Goal: Information Seeking & Learning: Learn about a topic

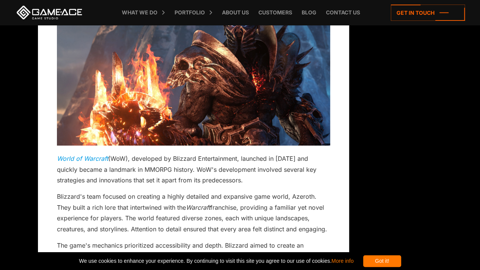
scroll to position [2631, 0]
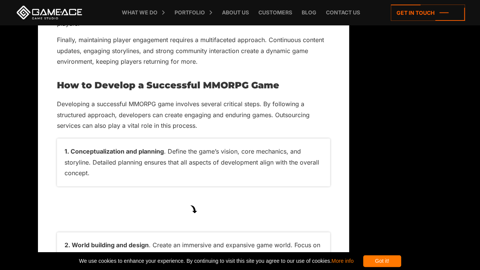
scroll to position [4681, 0]
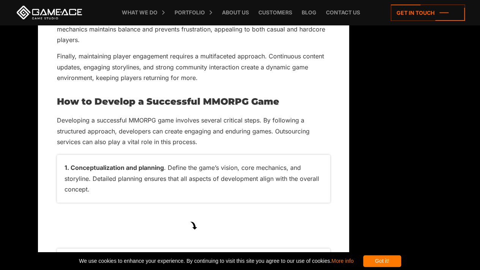
click at [64, 167] on li "Conceptualization and planning . Define the game’s vision, core mechanics, and …" at bounding box center [193, 178] width 273 height 47
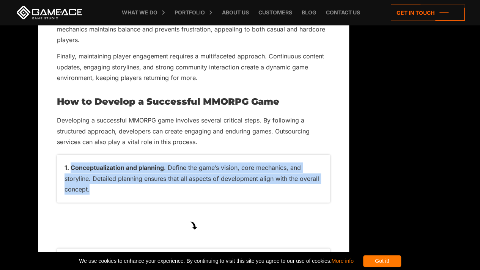
drag, startPoint x: 64, startPoint y: 167, endPoint x: 97, endPoint y: 197, distance: 44.3
click at [97, 197] on li "Conceptualization and planning . Define the game’s vision, core mechanics, and …" at bounding box center [193, 178] width 273 height 47
copy li "Conceptualization and planning . Define the game’s vision, core mechanics, and …"
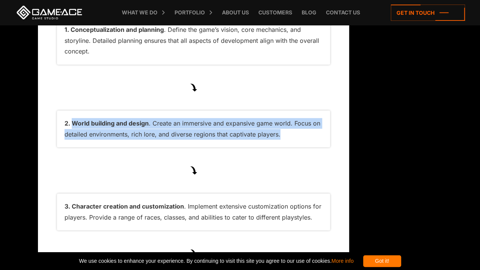
drag, startPoint x: 72, startPoint y: 125, endPoint x: 287, endPoint y: 137, distance: 215.0
click at [287, 137] on li "World building and design . Create an immersive and expansive game world. Focus…" at bounding box center [193, 128] width 273 height 37
copy li "World building and design . Create an immersive and expansive game world. Focus…"
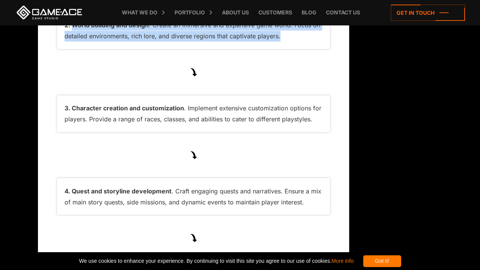
scroll to position [4918, 0]
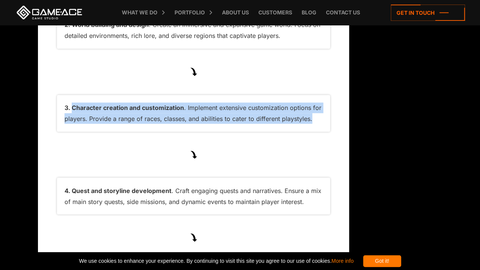
drag, startPoint x: 72, startPoint y: 108, endPoint x: 317, endPoint y: 118, distance: 244.4
click at [317, 118] on li "Character creation and customization . Implement extensive customization option…" at bounding box center [193, 113] width 273 height 37
copy li "Character creation and customization . Implement extensive customization option…"
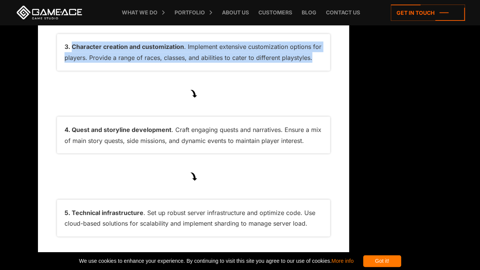
scroll to position [4979, 0]
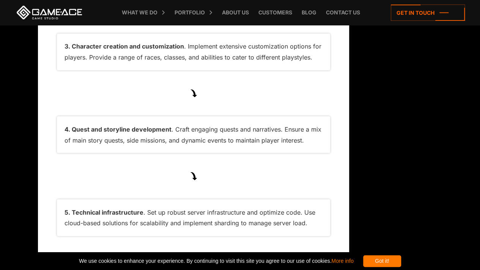
click at [72, 128] on strong "Quest and storyline development" at bounding box center [122, 129] width 100 height 8
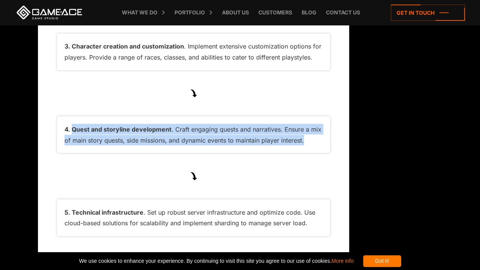
drag, startPoint x: 72, startPoint y: 128, endPoint x: 305, endPoint y: 140, distance: 233.5
click at [305, 140] on li "Quest and storyline development . Craft engaging quests and narratives. Ensure …" at bounding box center [193, 134] width 273 height 37
copy li "Quest and storyline development . Craft engaging quests and narratives. Ensure …"
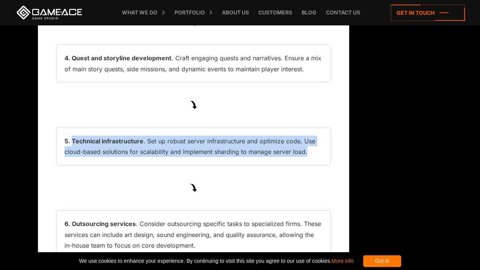
drag, startPoint x: 72, startPoint y: 141, endPoint x: 322, endPoint y: 151, distance: 250.1
click at [322, 151] on li "Technical infrastructure . Set up robust server infrastructure and optimize cod…" at bounding box center [193, 146] width 273 height 37
copy li "Technical infrastructure . Set up robust server infrastructure and optimize cod…"
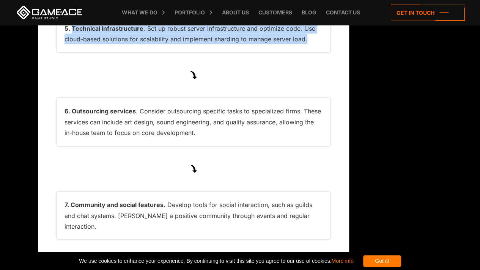
scroll to position [5169, 0]
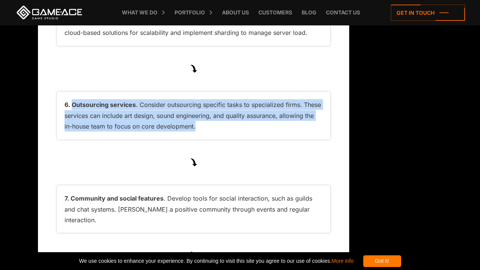
drag, startPoint x: 72, startPoint y: 105, endPoint x: 228, endPoint y: 149, distance: 162.4
click at [228, 149] on ol "Conceptualization and planning . Define the game’s vision, core mechanics, and …" at bounding box center [193, 80] width 273 height 826
copy li "Outsourcing services . Consider outsourcing specific tasks to specialized firms…"
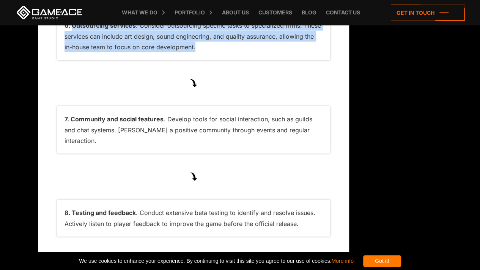
scroll to position [5267, 0]
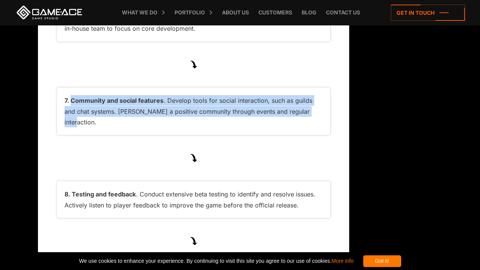
drag, startPoint x: 71, startPoint y: 100, endPoint x: 305, endPoint y: 116, distance: 234.9
click at [305, 116] on li "Community and social features . Develop tools for social interaction, such as g…" at bounding box center [193, 111] width 273 height 47
copy li "Community and social features . Develop tools for social interaction, such as g…"
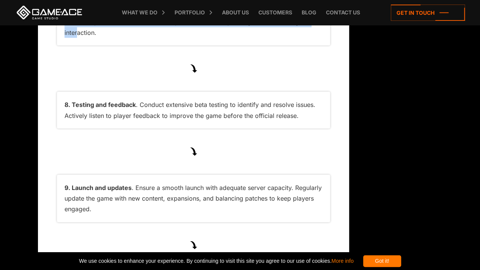
scroll to position [5357, 0]
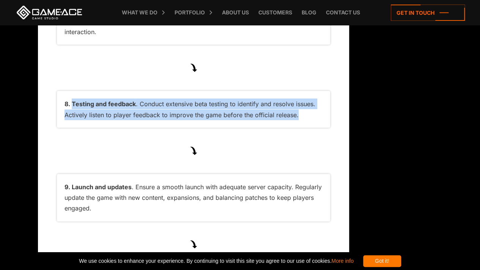
drag, startPoint x: 71, startPoint y: 93, endPoint x: 306, endPoint y: 113, distance: 235.2
click at [306, 113] on li "Testing and feedback . Conduct extensive beta testing to identify and resolve i…" at bounding box center [193, 109] width 273 height 37
copy li "Testing and feedback . Conduct extensive beta testing to identify and resolve i…"
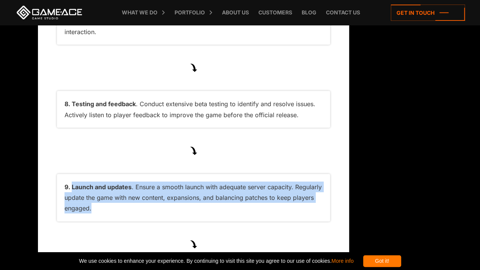
drag, startPoint x: 72, startPoint y: 176, endPoint x: 112, endPoint y: 218, distance: 58.2
copy li "Launch and updates . Ensure a smooth launch with adequate server capacity. Regu…"
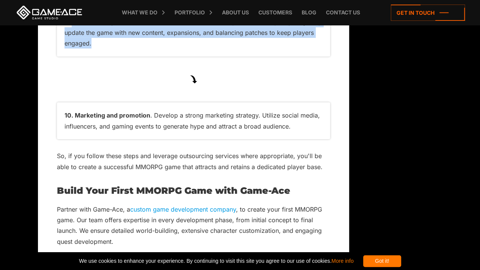
scroll to position [5527, 0]
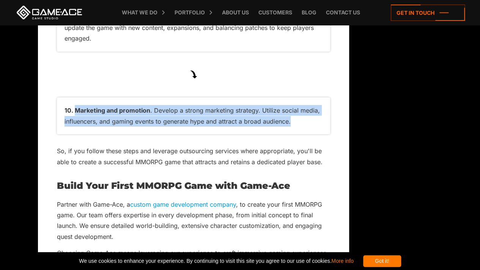
drag, startPoint x: 75, startPoint y: 101, endPoint x: 316, endPoint y: 109, distance: 241.3
click at [316, 109] on li "Marketing and promotion . Develop a strong marketing strategy. Utilize social m…" at bounding box center [193, 115] width 273 height 37
copy li "Marketing and promotion . Develop a strong marketing strategy. Utilize social m…"
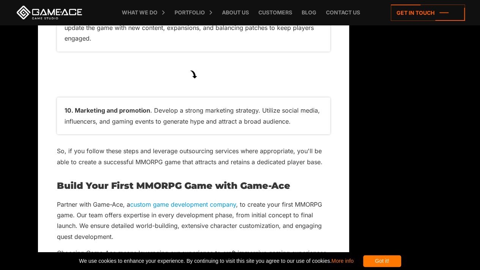
click at [195, 154] on p "So, if you follow these steps and leverage outsourcing services where appropria…" at bounding box center [193, 157] width 273 height 22
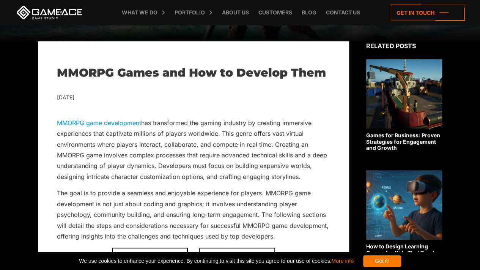
scroll to position [137, 0]
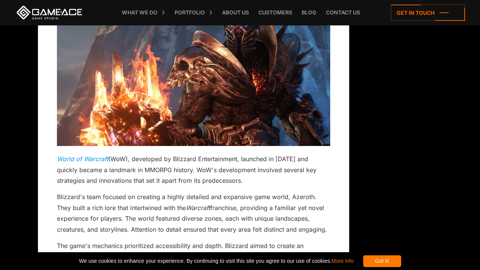
scroll to position [2631, 0]
